Goal: Task Accomplishment & Management: Manage account settings

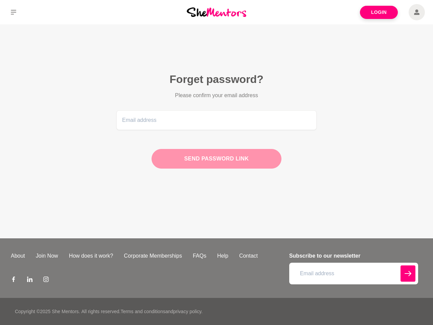
click at [217, 162] on div "Send password link" at bounding box center [217, 159] width 130 height 20
click at [14, 12] on icon at bounding box center [13, 12] width 5 height 5
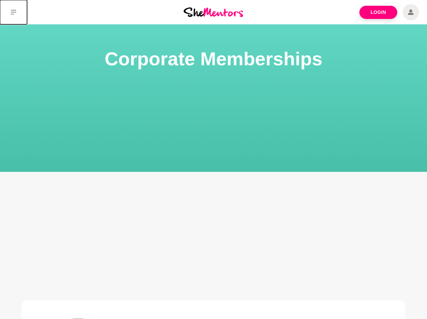
click at [14, 12] on icon at bounding box center [13, 12] width 5 height 5
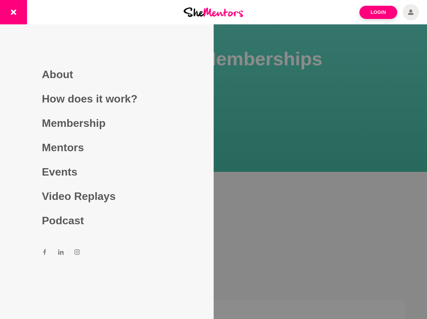
click at [214, 182] on div at bounding box center [213, 159] width 427 height 319
